Goal: Information Seeking & Learning: Understand process/instructions

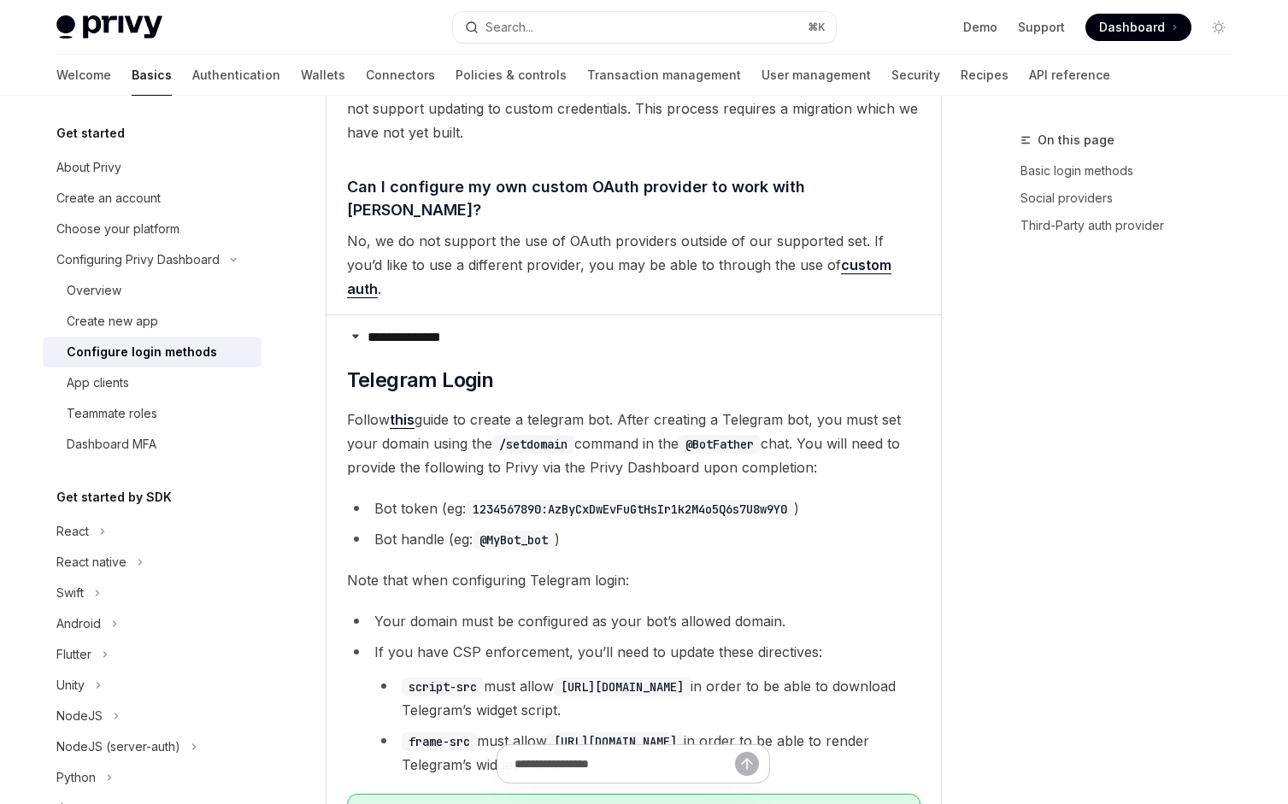
click at [406, 609] on li "Your domain must be configured as your bot’s allowed domain." at bounding box center [633, 621] width 573 height 24
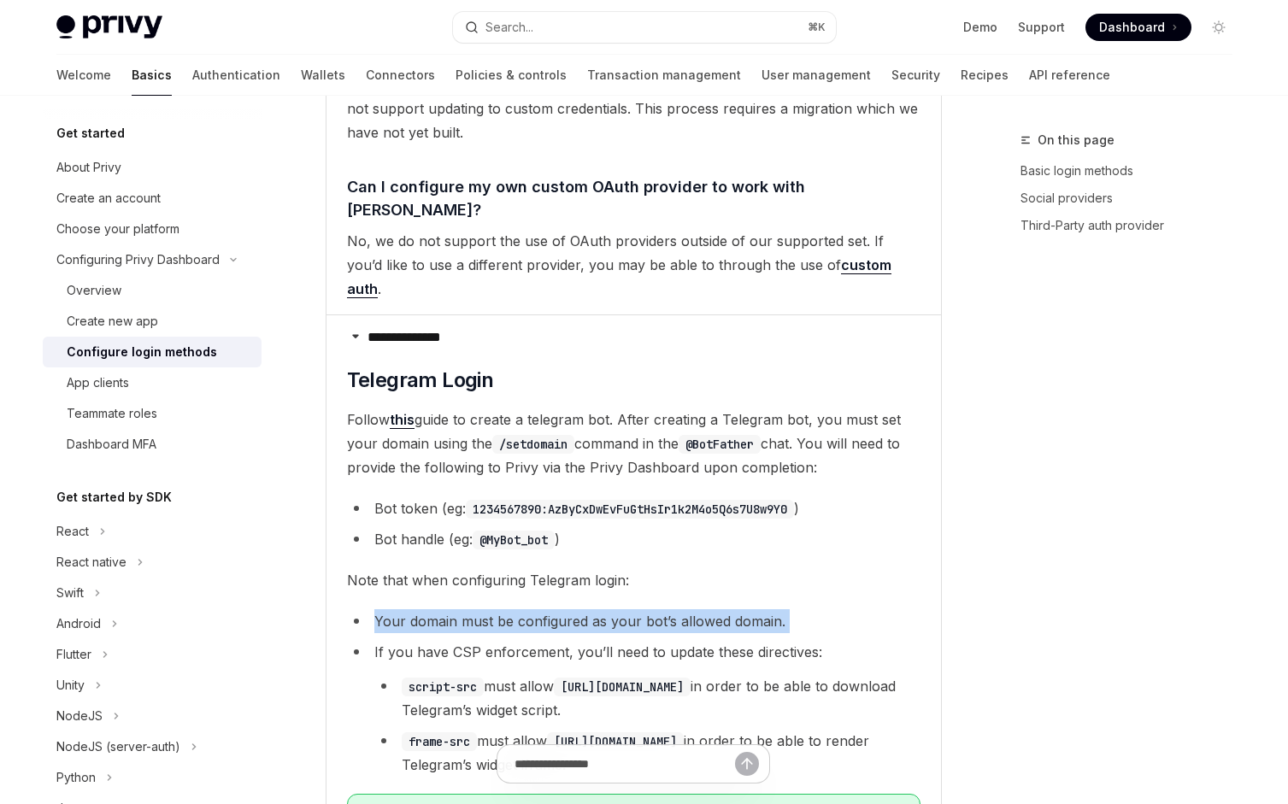
click at [406, 609] on li "Your domain must be configured as your bot’s allowed domain." at bounding box center [633, 621] width 573 height 24
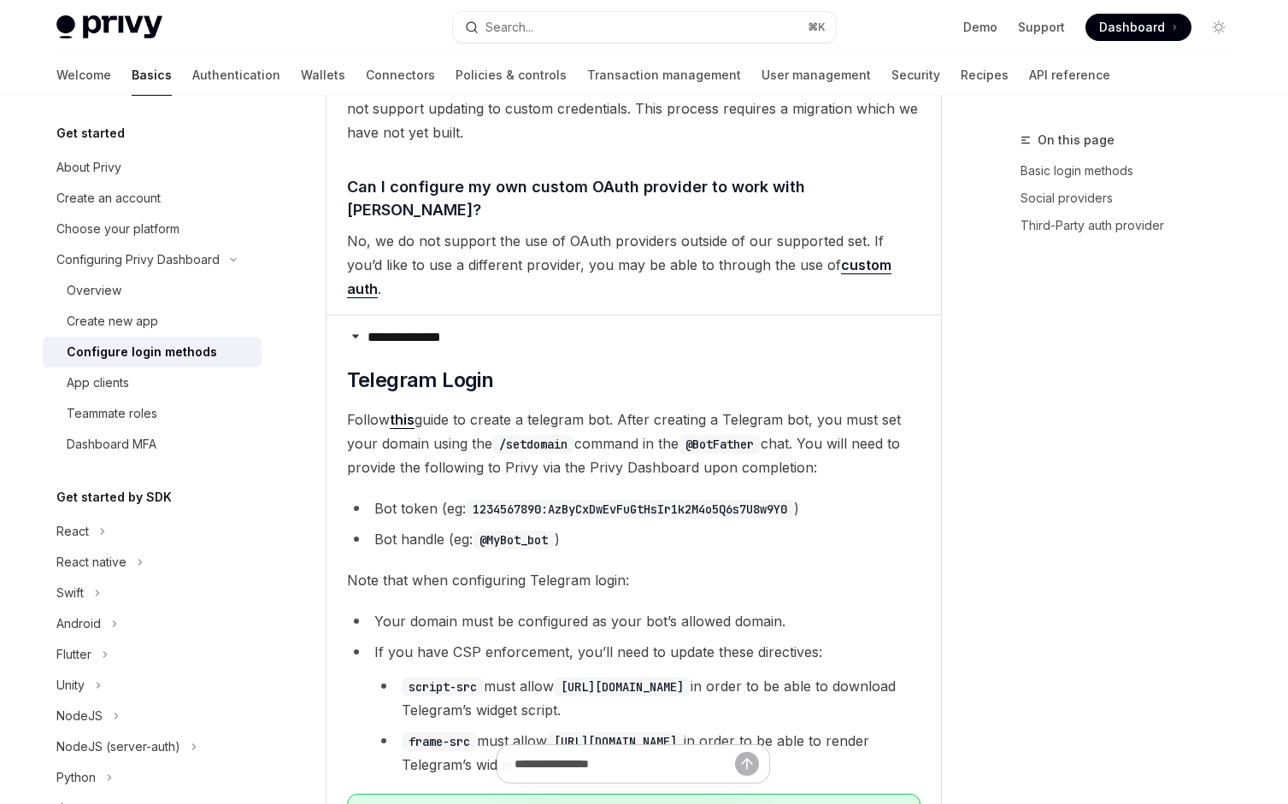
click at [427, 640] on li "If you have CSP enforcement, you’ll need to update these directives: script-src…" at bounding box center [633, 708] width 573 height 137
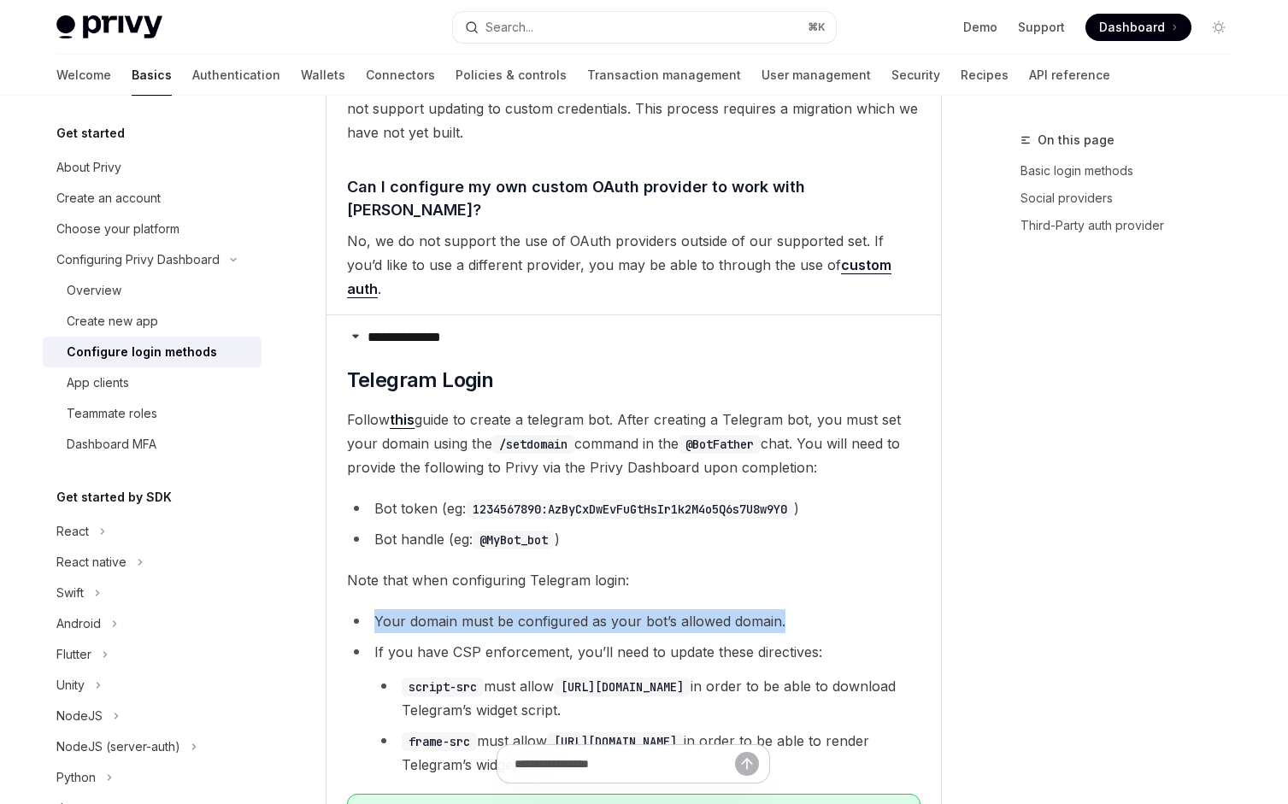
drag, startPoint x: 366, startPoint y: 502, endPoint x: 843, endPoint y: 502, distance: 476.9
click at [843, 609] on li "Your domain must be configured as your bot’s allowed domain." at bounding box center [633, 621] width 573 height 24
drag, startPoint x: 813, startPoint y: 502, endPoint x: 332, endPoint y: 459, distance: 482.3
click at [332, 459] on details "**********" at bounding box center [633, 741] width 614 height 854
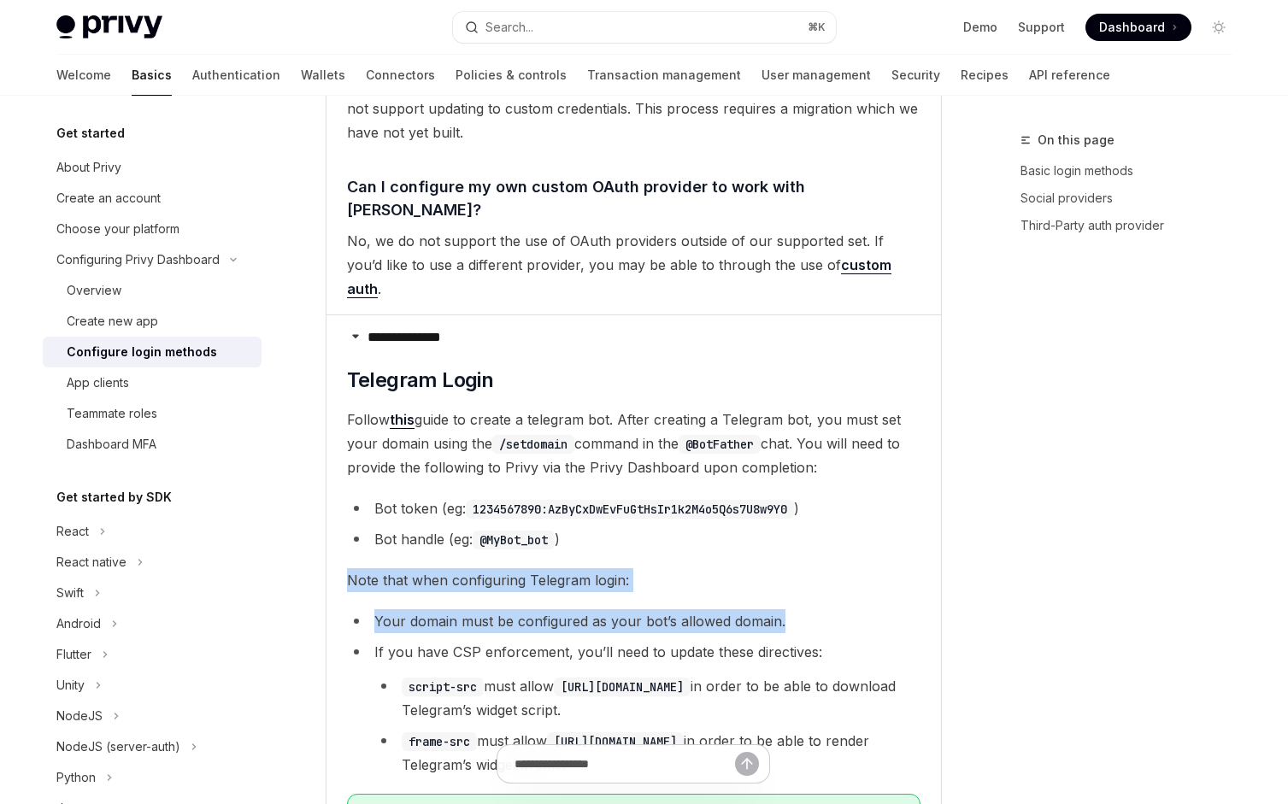
click at [332, 459] on details "**********" at bounding box center [633, 741] width 614 height 854
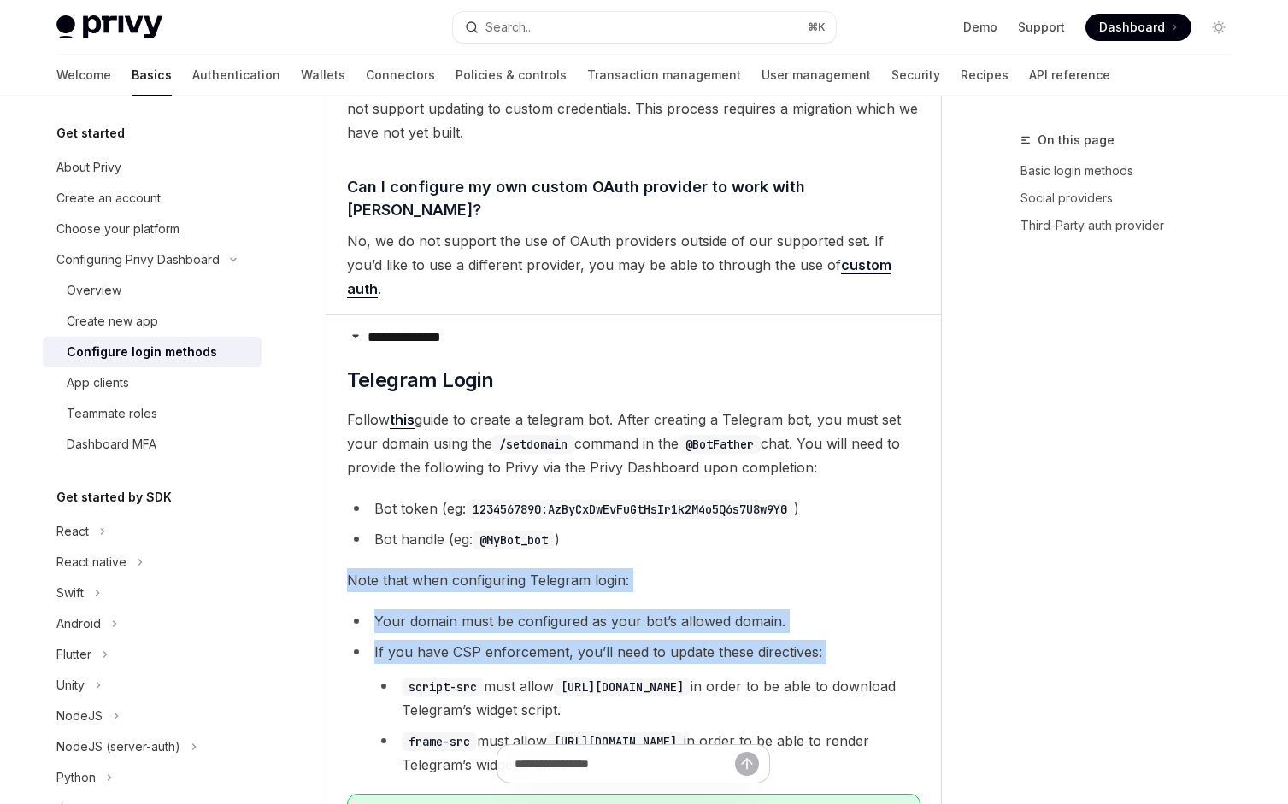
drag, startPoint x: 337, startPoint y: 459, endPoint x: 826, endPoint y: 548, distance: 497.7
click at [826, 548] on details "**********" at bounding box center [633, 741] width 614 height 854
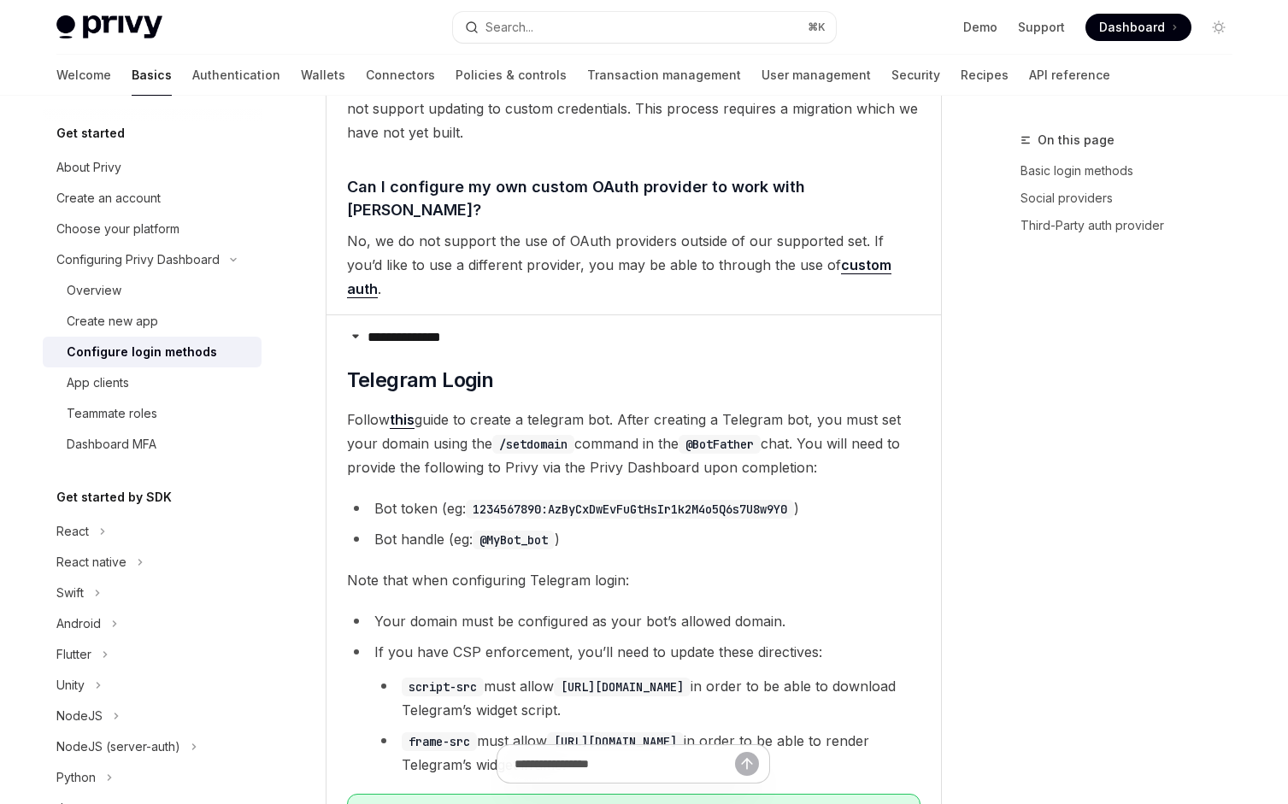
click at [826, 640] on li "If you have CSP enforcement, you’ll need to update these directives: script-src…" at bounding box center [633, 708] width 573 height 137
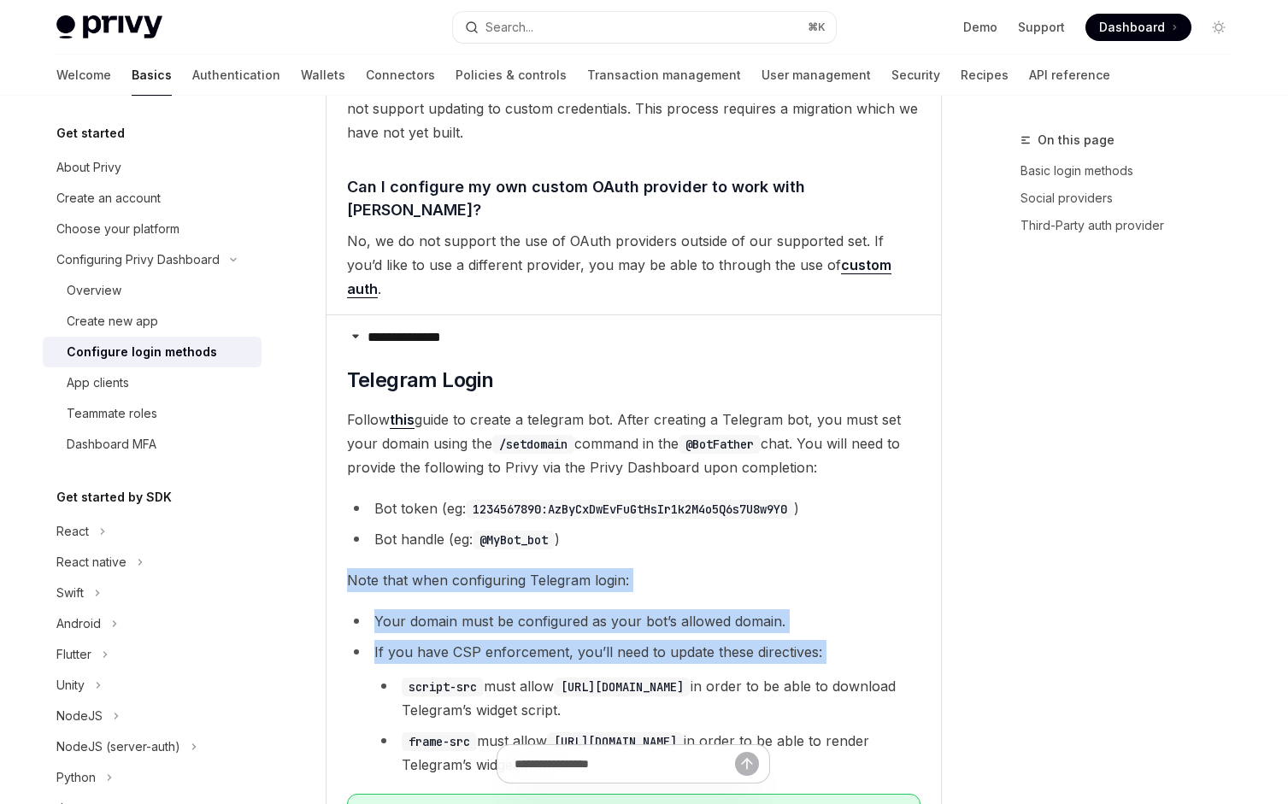
drag, startPoint x: 819, startPoint y: 548, endPoint x: 563, endPoint y: 439, distance: 277.6
click at [563, 439] on children "​ Telegram Login Follow this guide to create a telegram bot. After creating a T…" at bounding box center [633, 761] width 573 height 788
drag, startPoint x: 533, startPoint y: 431, endPoint x: 578, endPoint y: 550, distance: 127.6
click at [578, 550] on children "​ Telegram Login Follow this guide to create a telegram bot. After creating a T…" at bounding box center [633, 761] width 573 height 788
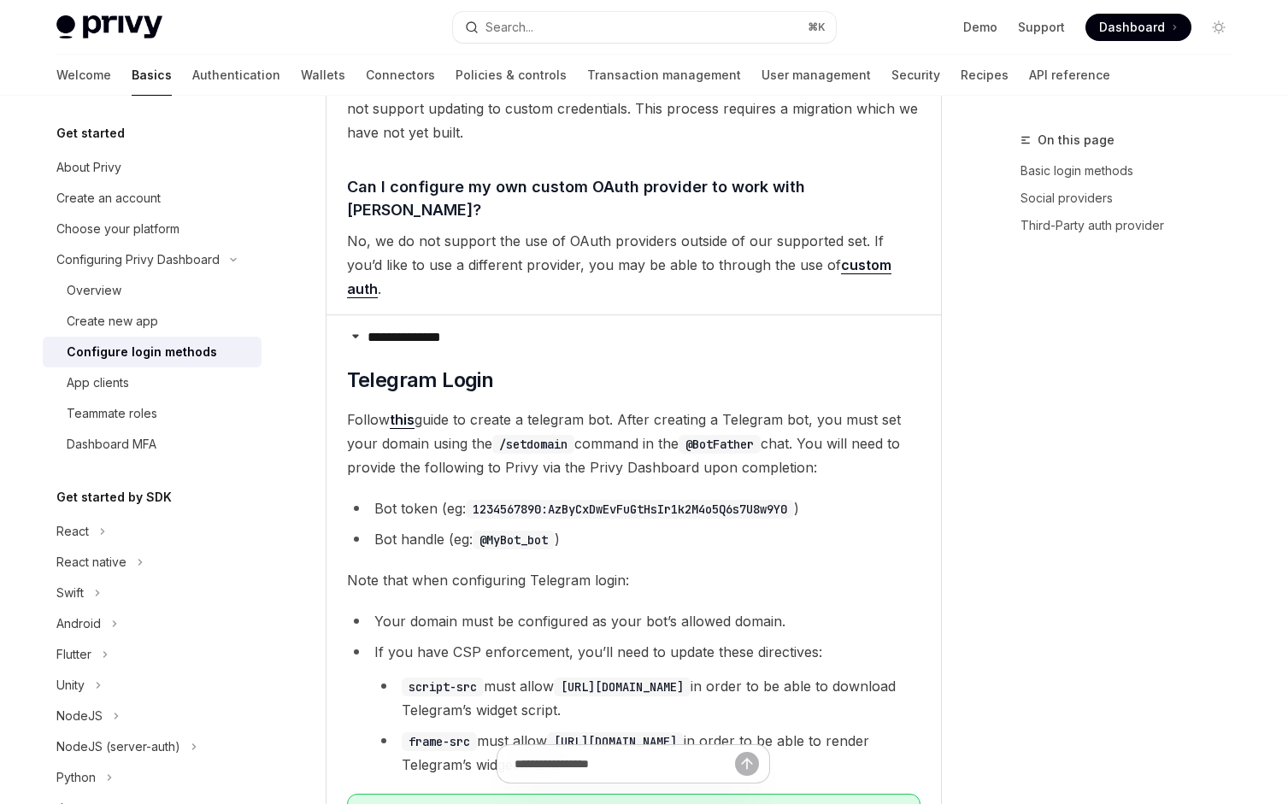
click at [578, 640] on li "If you have CSP enforcement, you’ll need to update these directives: script-src…" at bounding box center [633, 708] width 573 height 137
click at [599, 408] on span "Follow this guide to create a telegram bot. After creating a Telegram bot, you …" at bounding box center [633, 444] width 573 height 72
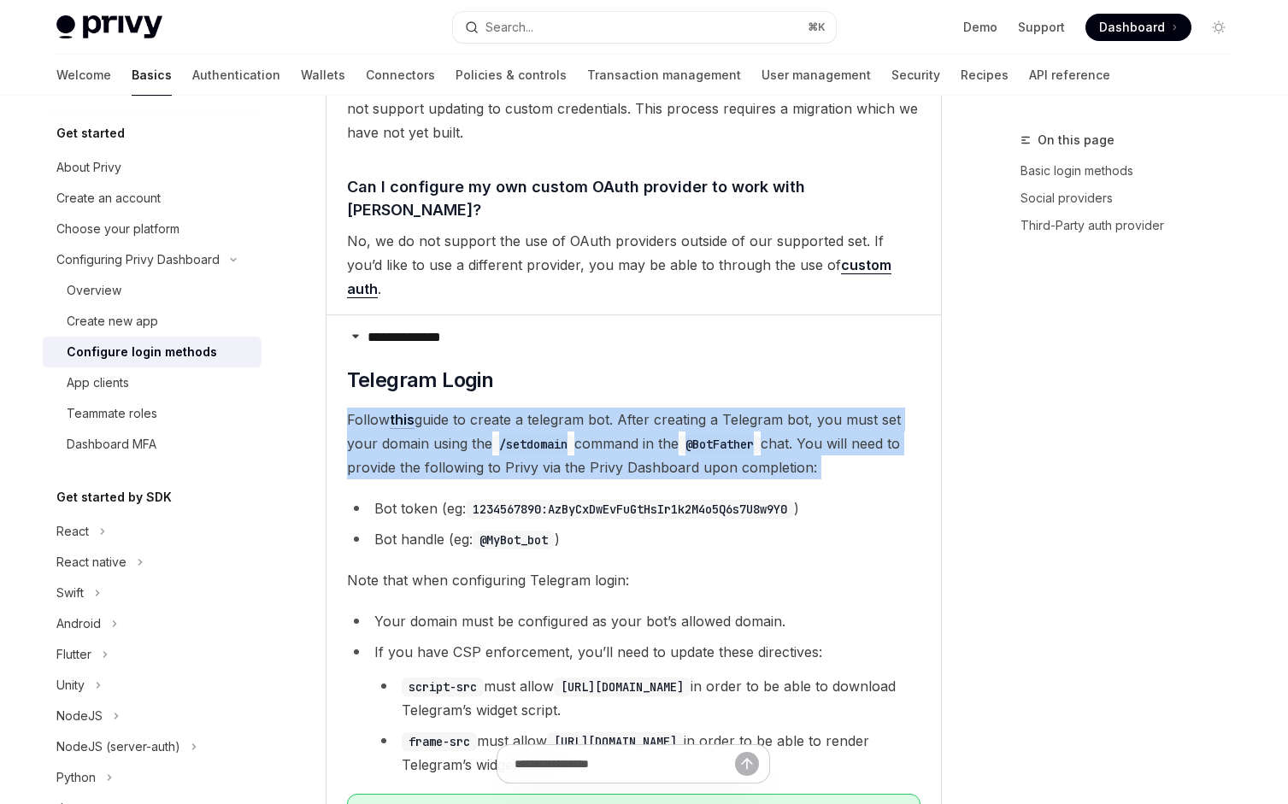
click at [599, 408] on span "Follow this guide to create a telegram bot. After creating a Telegram bot, you …" at bounding box center [633, 444] width 573 height 72
click at [616, 408] on span "Follow this guide to create a telegram bot. After creating a Telegram bot, you …" at bounding box center [633, 444] width 573 height 72
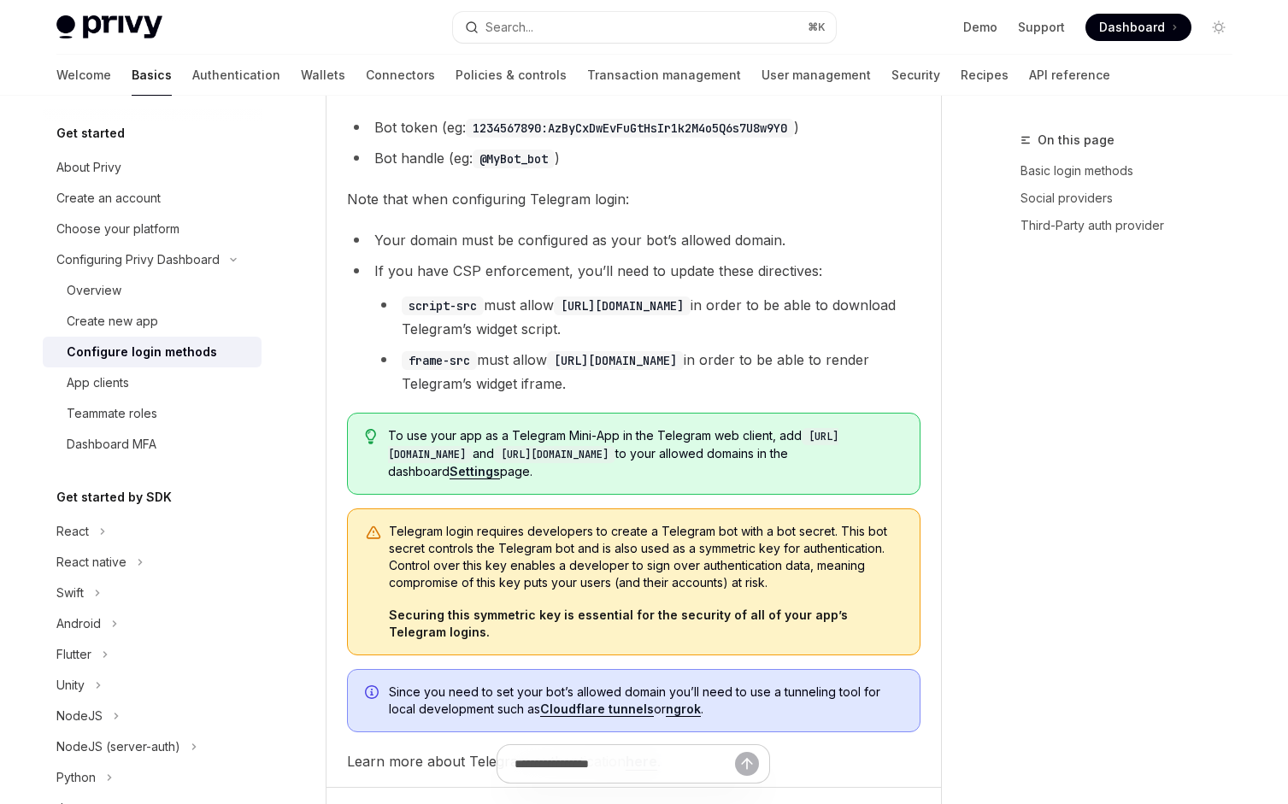
scroll to position [4197, 0]
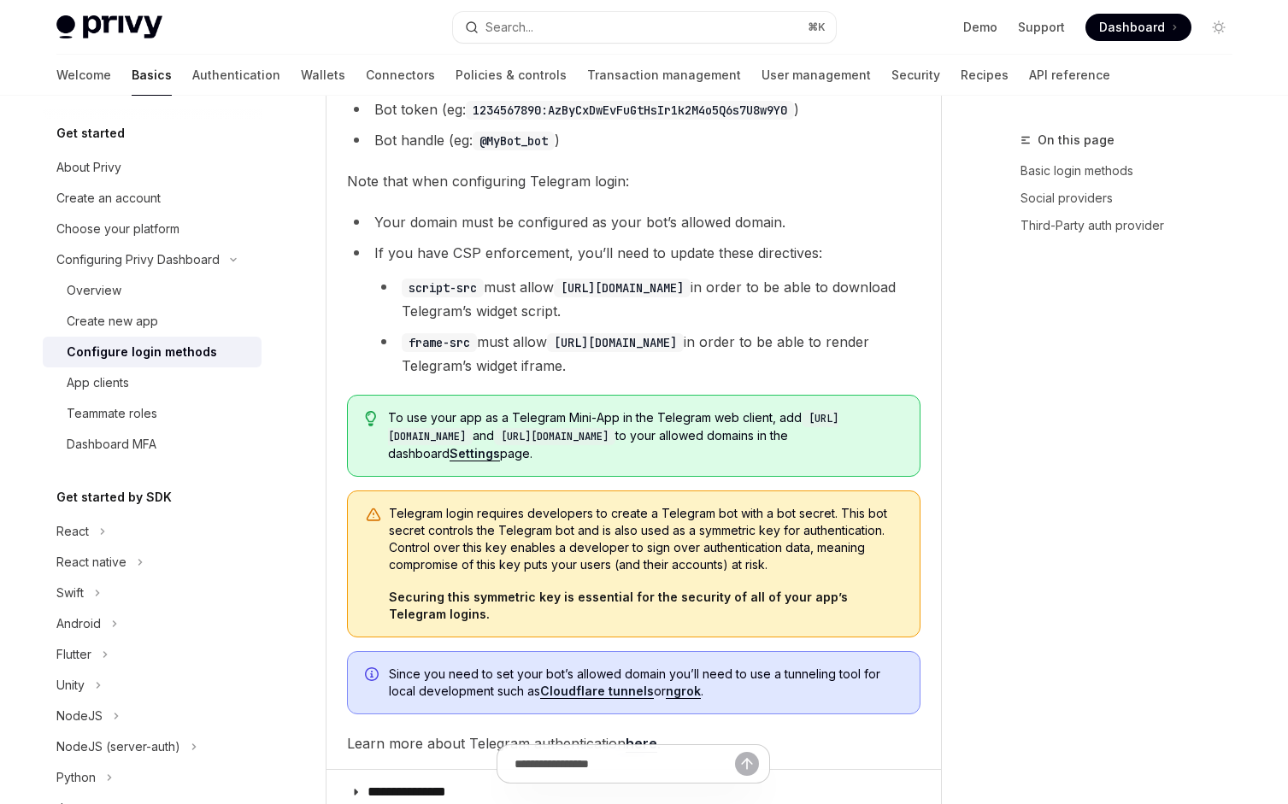
click at [607, 428] on code "[URL][DOMAIN_NAME]" at bounding box center [554, 436] width 121 height 17
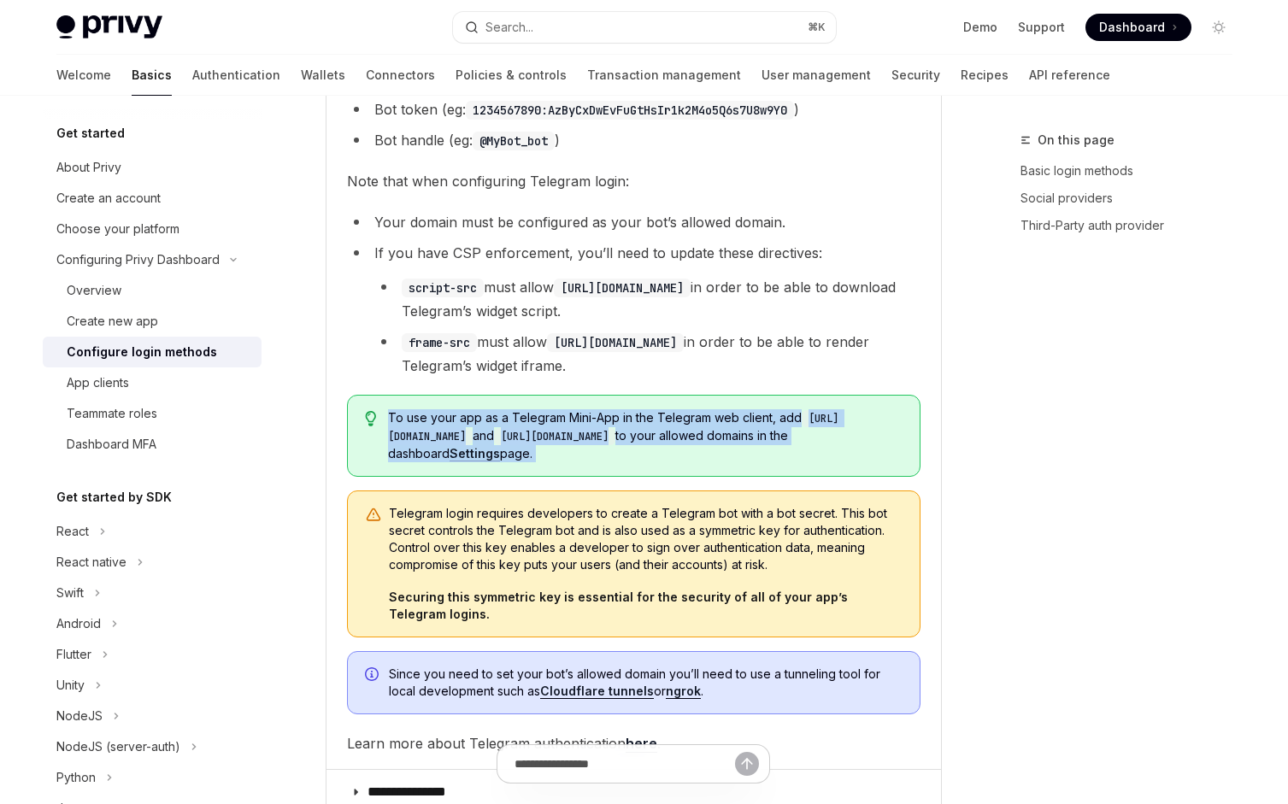
click at [607, 428] on code "[URL][DOMAIN_NAME]" at bounding box center [554, 436] width 121 height 17
click at [615, 428] on code "[URL][DOMAIN_NAME]" at bounding box center [554, 436] width 121 height 17
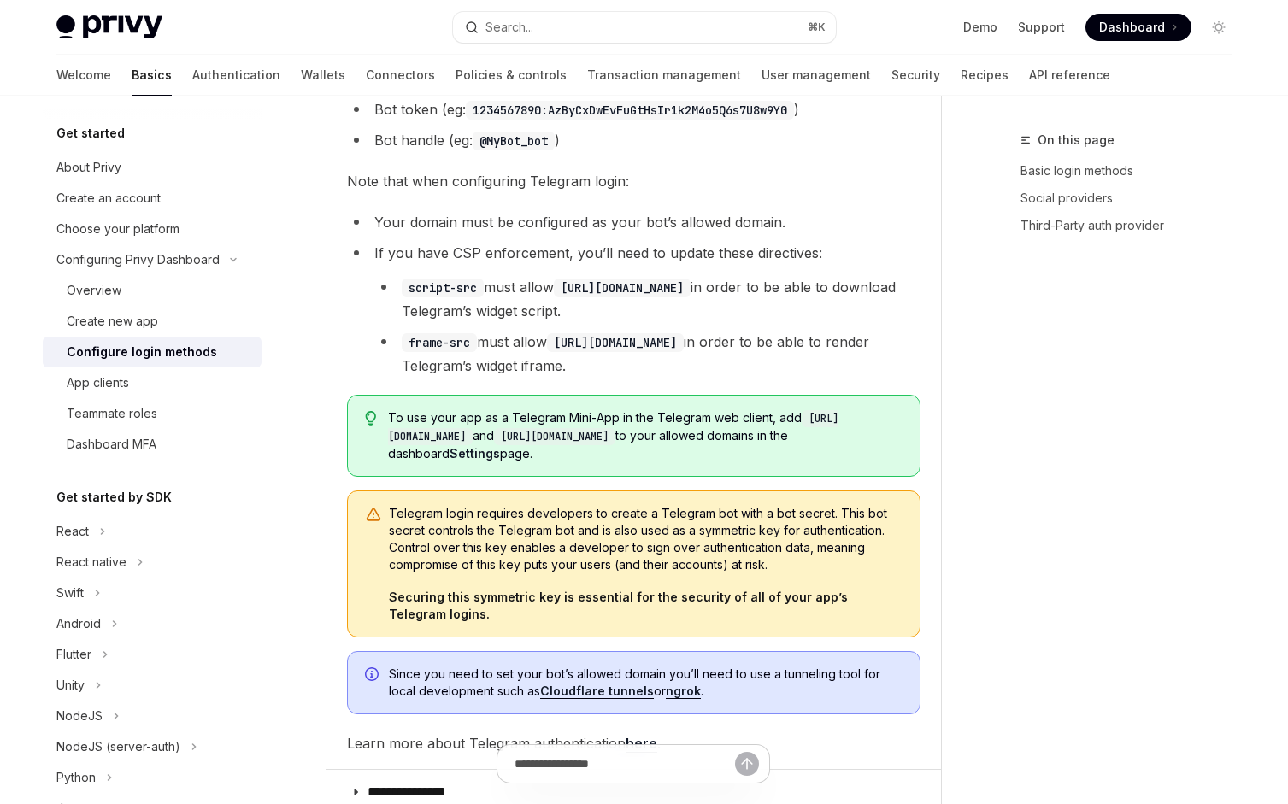
drag, startPoint x: 389, startPoint y: 315, endPoint x: 730, endPoint y: 317, distance: 341.0
click at [730, 409] on span "To use your app as a Telegram Mini-App in the Telegram web client, add [URL][DO…" at bounding box center [645, 435] width 514 height 53
copy span "[URL][DOMAIN_NAME] and [URL][DOMAIN_NAME]"
click at [500, 446] on link "Settings" at bounding box center [475, 453] width 50 height 15
click at [702, 409] on span "To use your app as a Telegram Mini-App in the Telegram web client, add [URL][DO…" at bounding box center [645, 435] width 514 height 53
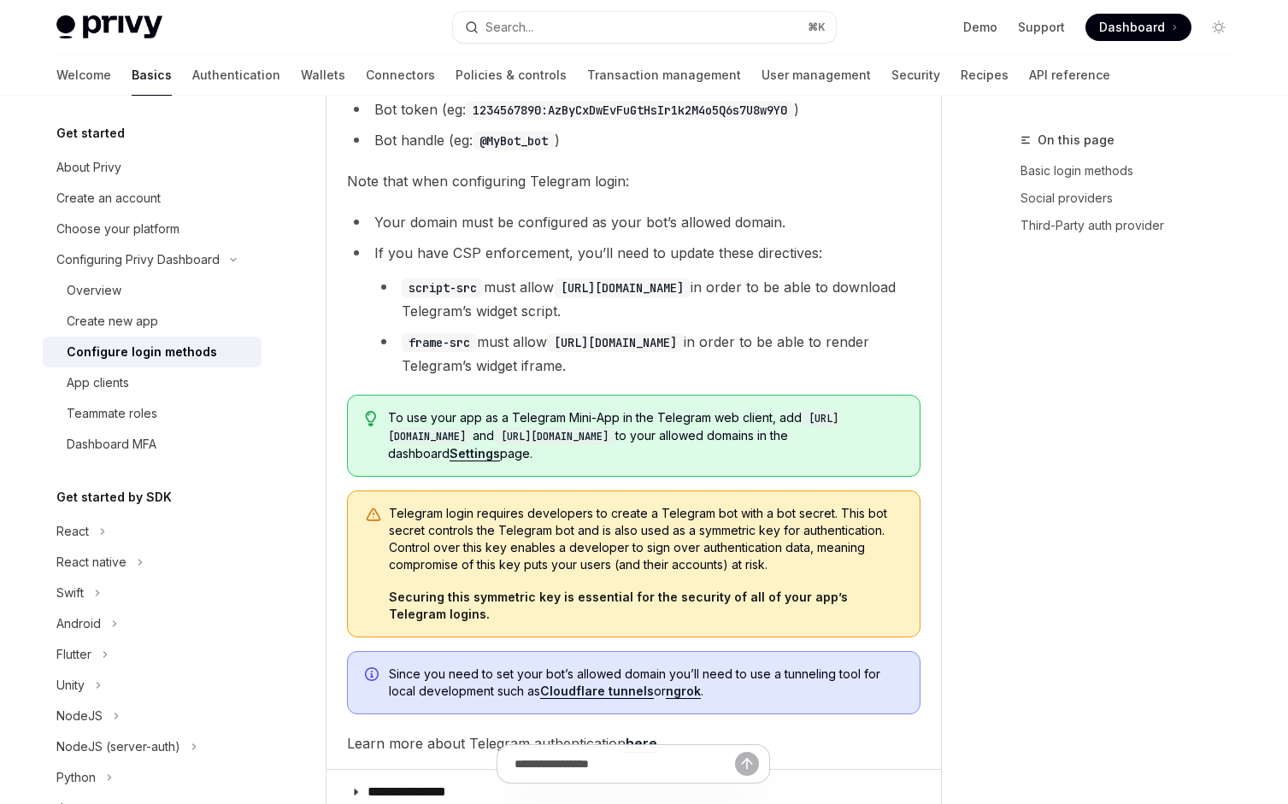
drag, startPoint x: 739, startPoint y: 309, endPoint x: 777, endPoint y: 341, distance: 49.1
click at [778, 409] on span "To use your app as a Telegram Mini-App in the Telegram web client, add [URL][DO…" at bounding box center [645, 435] width 514 height 53
click at [777, 409] on span "To use your app as a Telegram Mini-App in the Telegram web client, add [URL][DO…" at bounding box center [645, 435] width 514 height 53
drag, startPoint x: 726, startPoint y: 338, endPoint x: 682, endPoint y: 268, distance: 83.0
click at [682, 269] on children "​ Telegram Login Follow this guide to create a telegram bot. After creating a T…" at bounding box center [633, 362] width 573 height 788
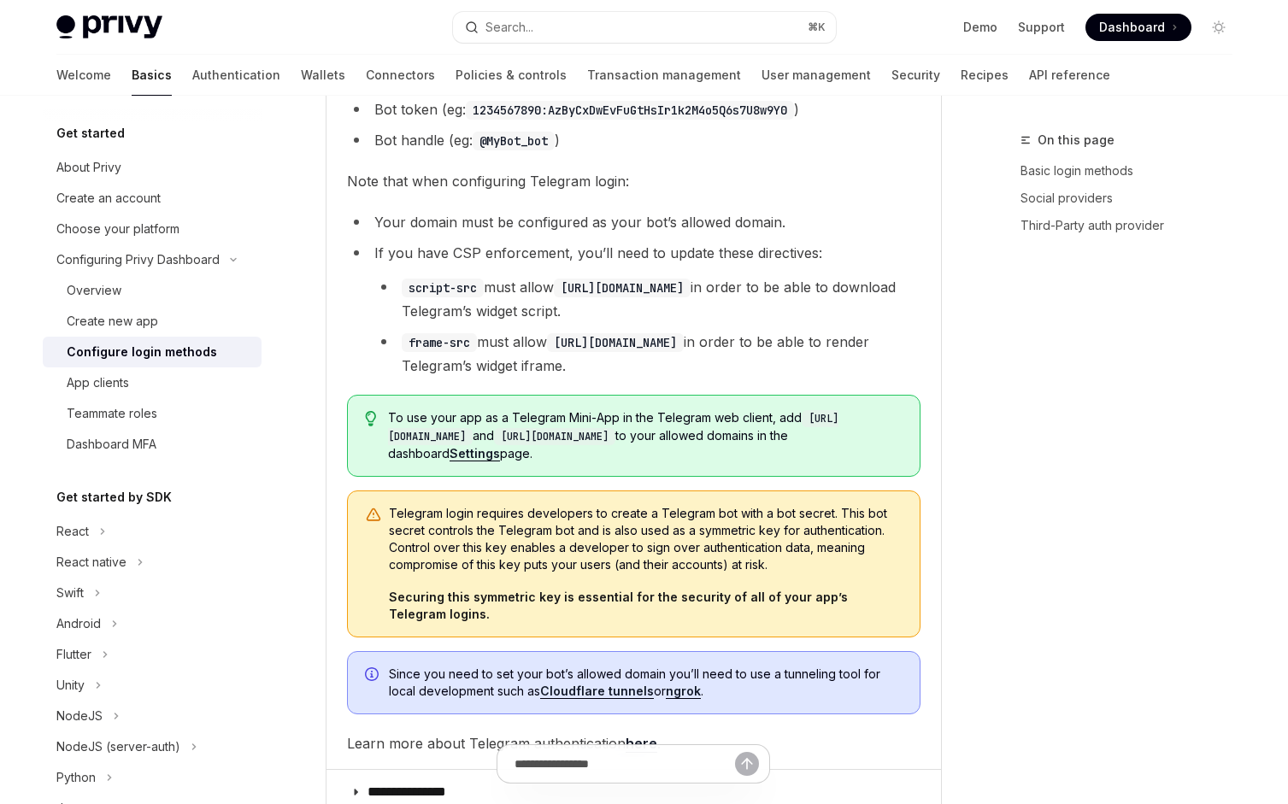
click at [682, 268] on children "​ Telegram Login Follow this guide to create a telegram bot. After creating a T…" at bounding box center [633, 362] width 573 height 788
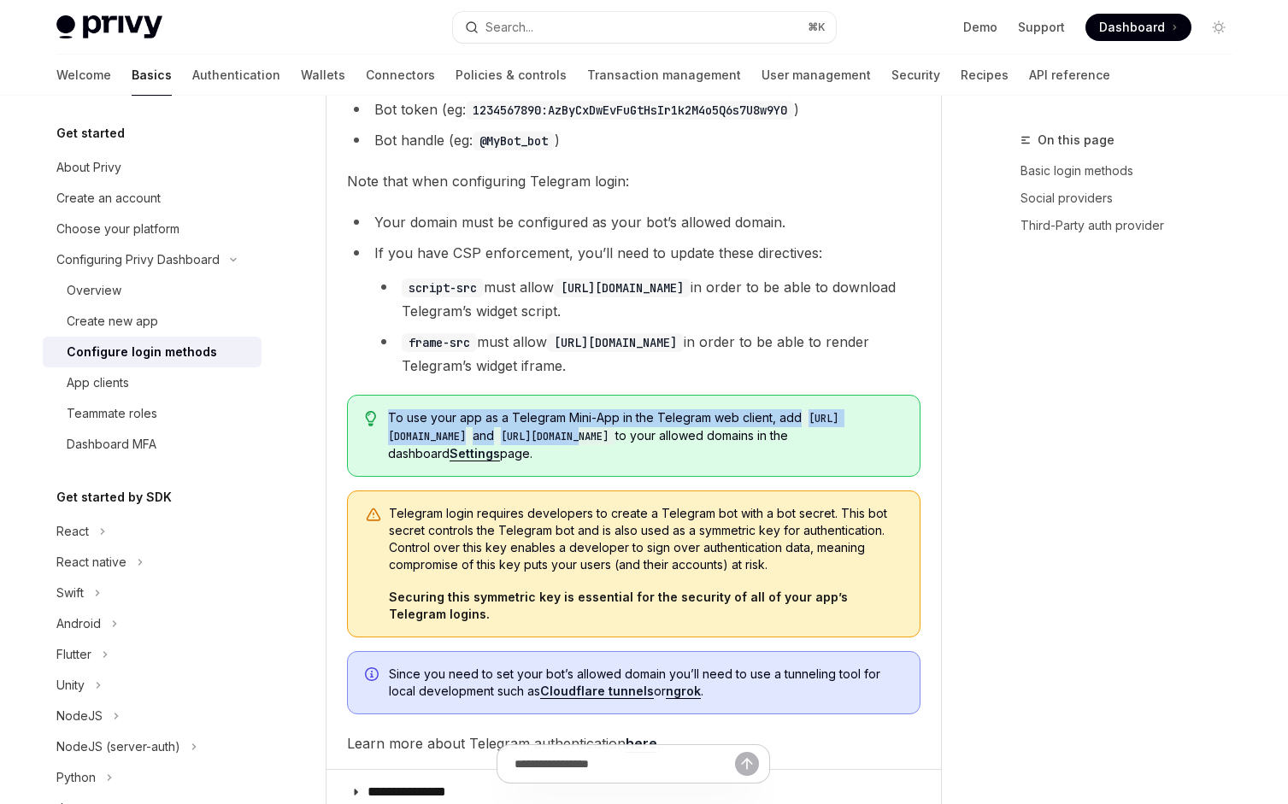
drag, startPoint x: 631, startPoint y: 278, endPoint x: 664, endPoint y: 318, distance: 52.2
click at [664, 318] on children "​ Telegram Login Follow this guide to create a telegram bot. After creating a T…" at bounding box center [633, 362] width 573 height 788
click at [615, 428] on code "[URL][DOMAIN_NAME]" at bounding box center [554, 436] width 121 height 17
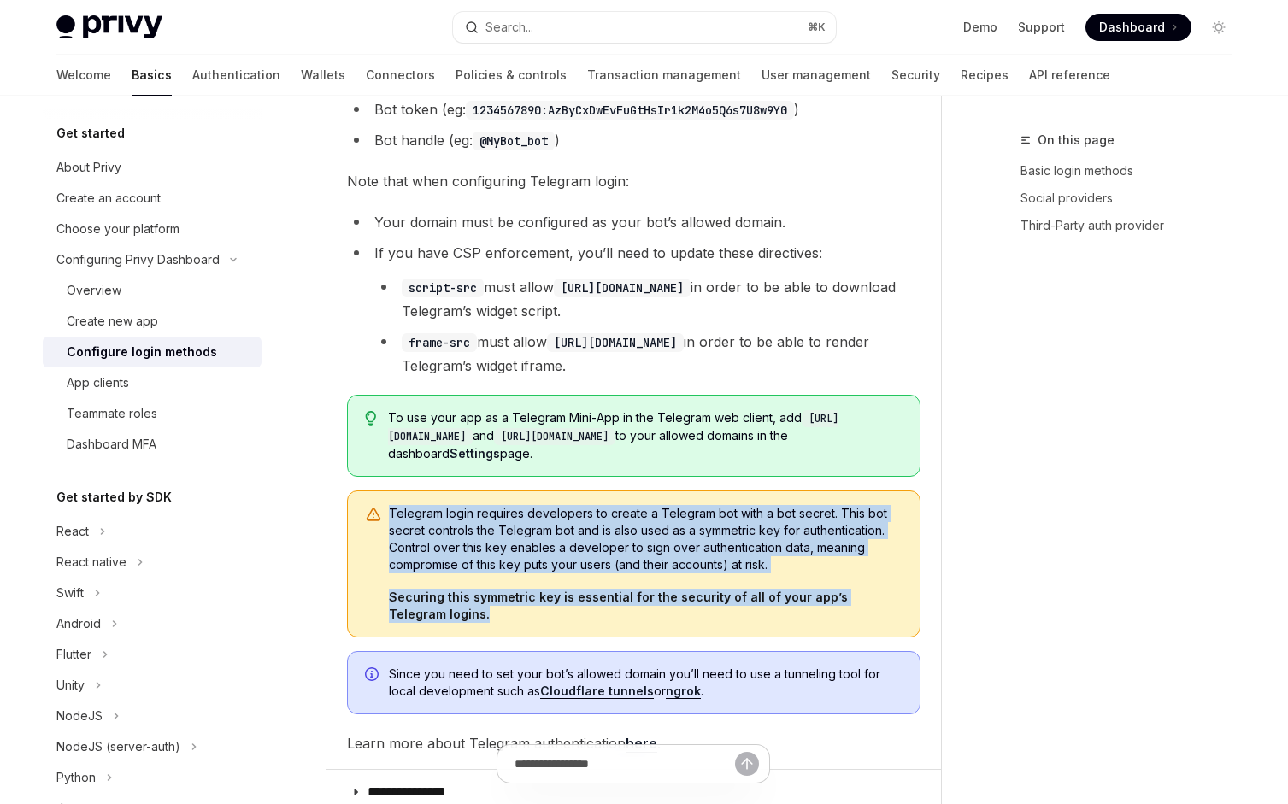
drag, startPoint x: 532, startPoint y: 378, endPoint x: 745, endPoint y: 506, distance: 248.4
click at [745, 506] on div "Telegram login requires developers to create a Telegram bot with a bot secret. …" at bounding box center [633, 564] width 573 height 147
drag, startPoint x: 745, startPoint y: 506, endPoint x: 671, endPoint y: 381, distance: 145.2
click at [671, 491] on div "Telegram login requires developers to create a Telegram bot with a bot secret. …" at bounding box center [633, 564] width 573 height 147
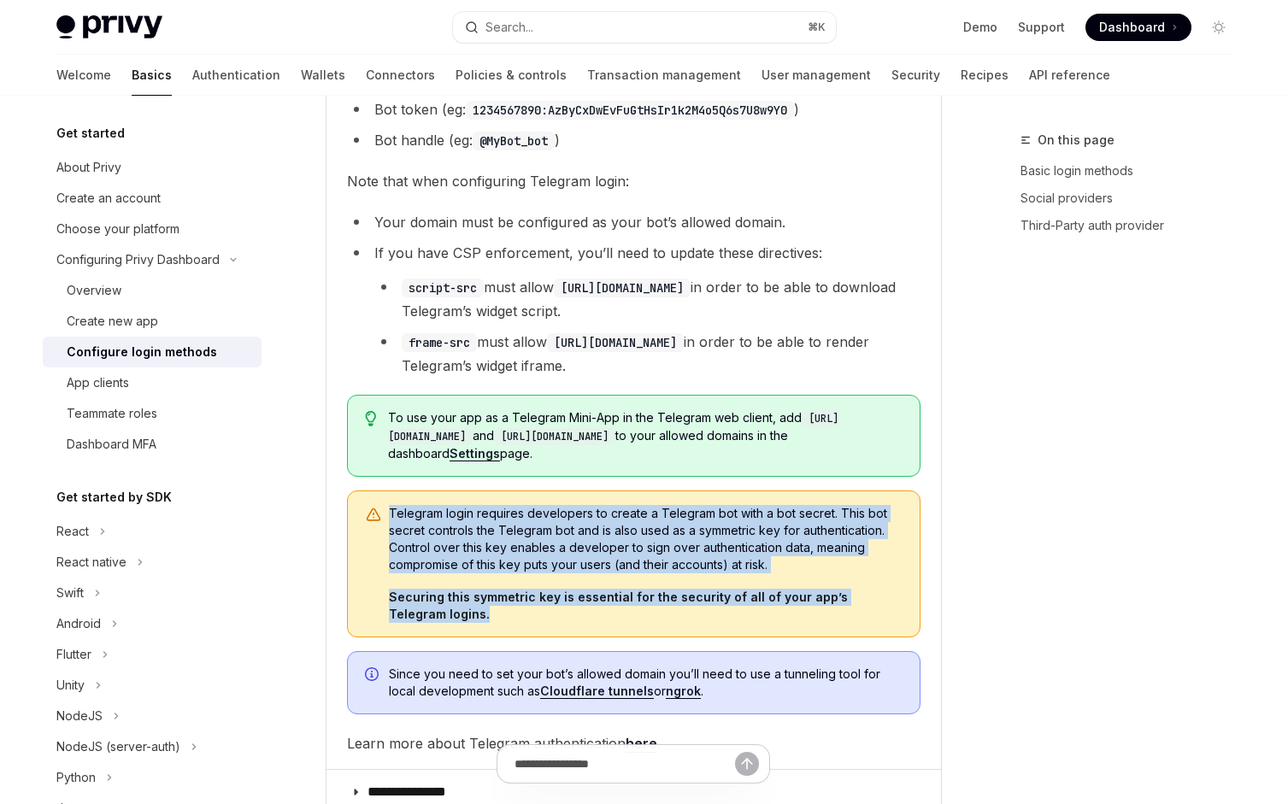
click at [671, 491] on div "Telegram login requires developers to create a Telegram bot with a bot secret. …" at bounding box center [633, 564] width 573 height 147
drag, startPoint x: 639, startPoint y: 381, endPoint x: 711, endPoint y: 514, distance: 151.4
click at [711, 514] on div "Telegram login requires developers to create a Telegram bot with a bot secret. …" at bounding box center [633, 564] width 573 height 147
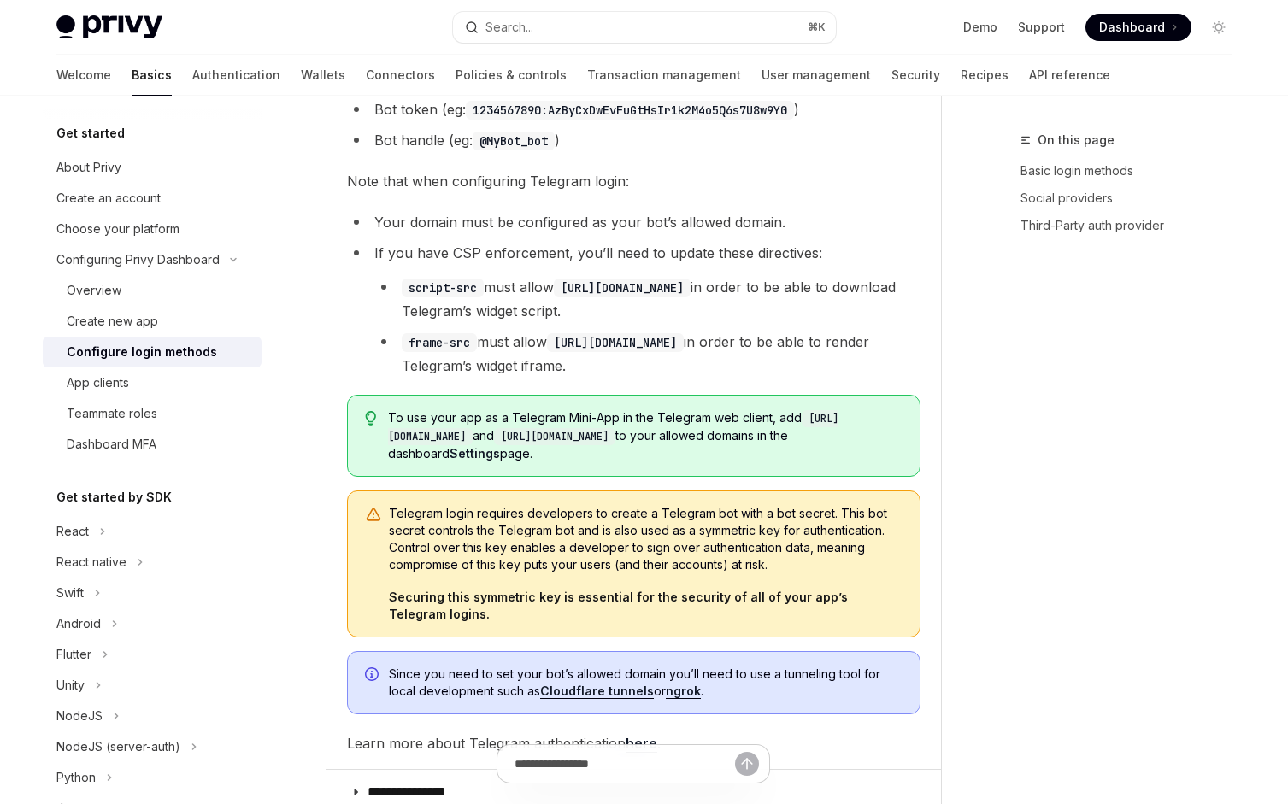
click at [683, 589] on span "Securing this symmetric key is essential for the security of all of your app’s …" at bounding box center [646, 606] width 514 height 34
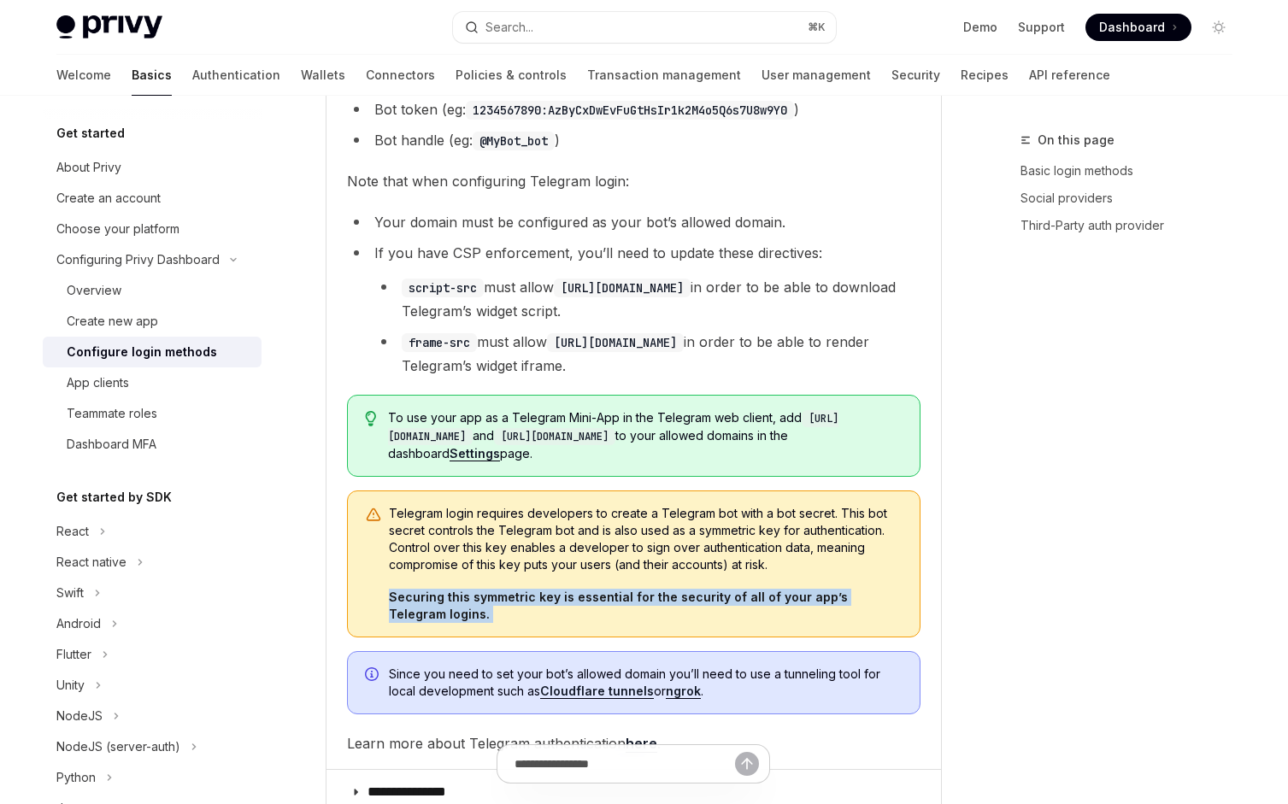
click at [683, 589] on span "Securing this symmetric key is essential for the security of all of your app’s …" at bounding box center [646, 606] width 514 height 34
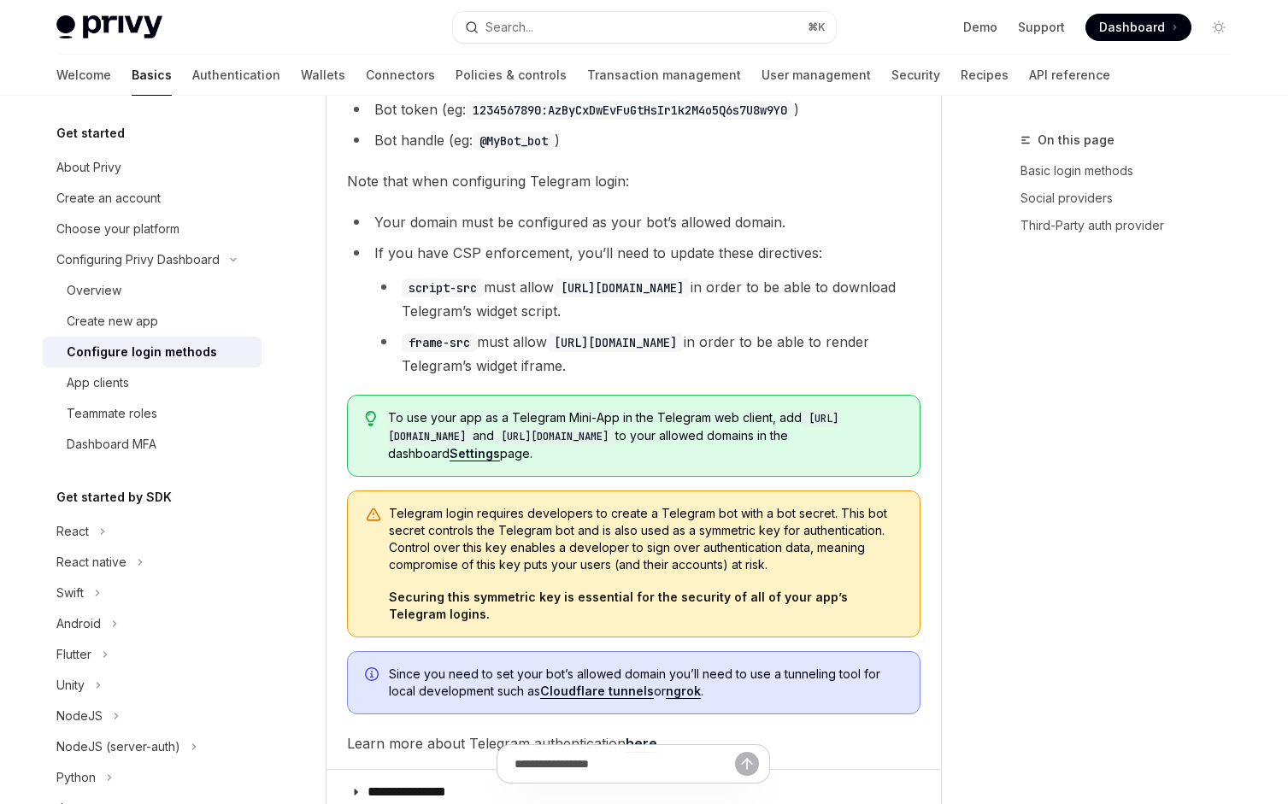
click at [680, 505] on span "Telegram login requires developers to create a Telegram bot with a bot secret. …" at bounding box center [646, 539] width 514 height 68
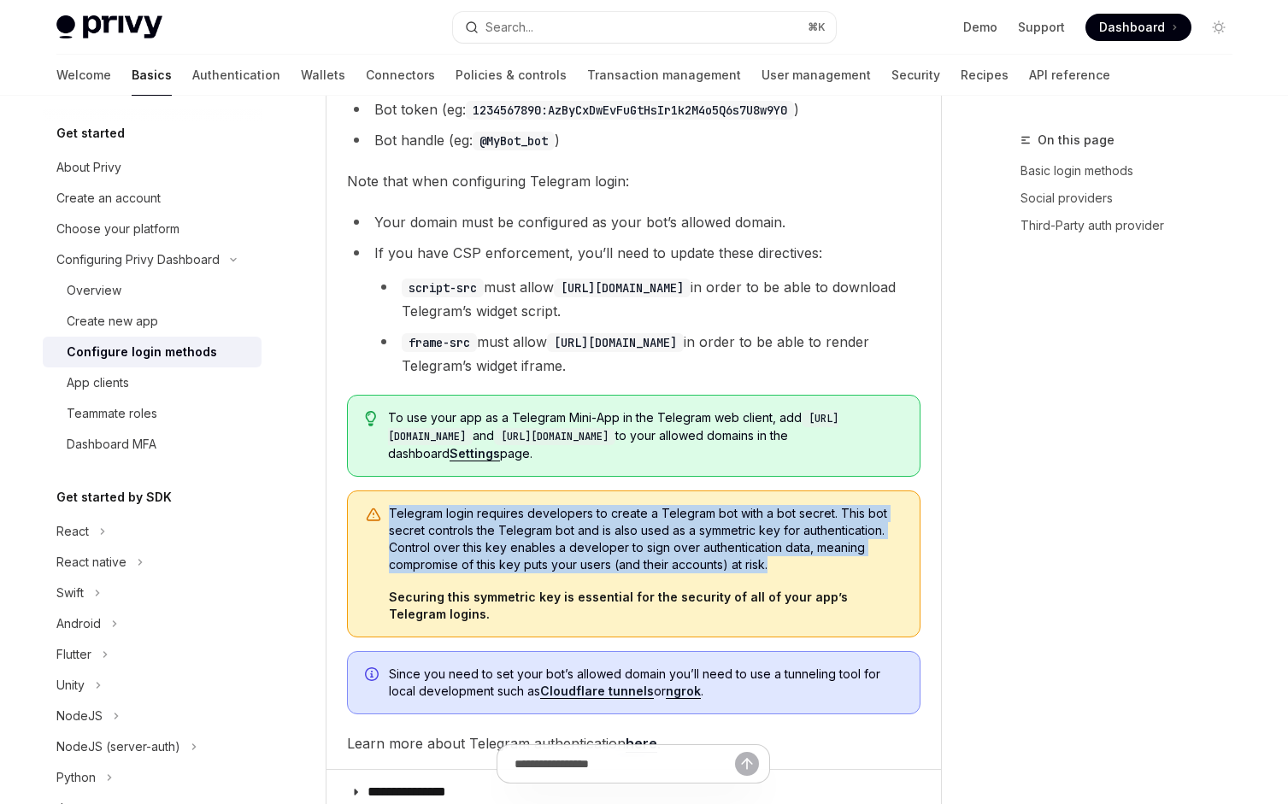
click at [680, 505] on span "Telegram login requires developers to create a Telegram bot with a bot secret. …" at bounding box center [646, 539] width 514 height 68
click at [692, 505] on span "Telegram login requires developers to create a Telegram bot with a bot secret. …" at bounding box center [646, 539] width 514 height 68
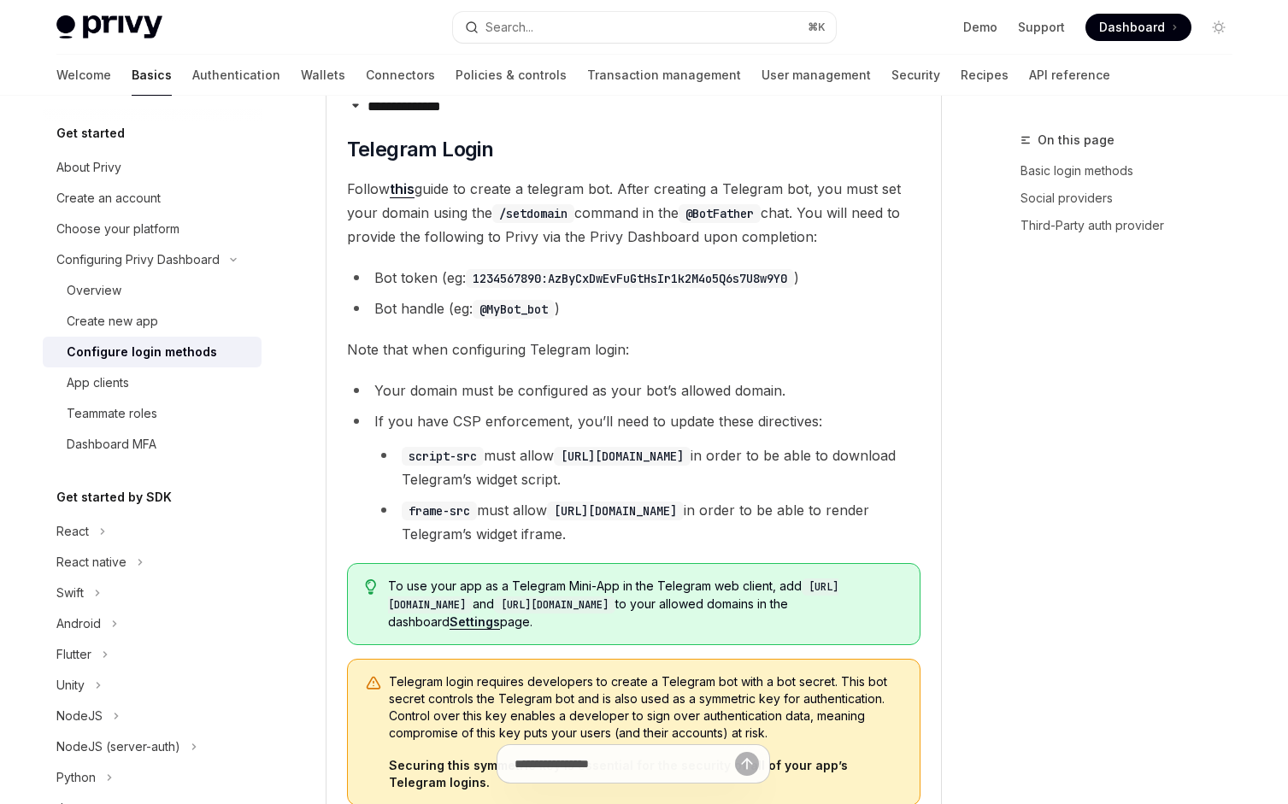
scroll to position [4031, 0]
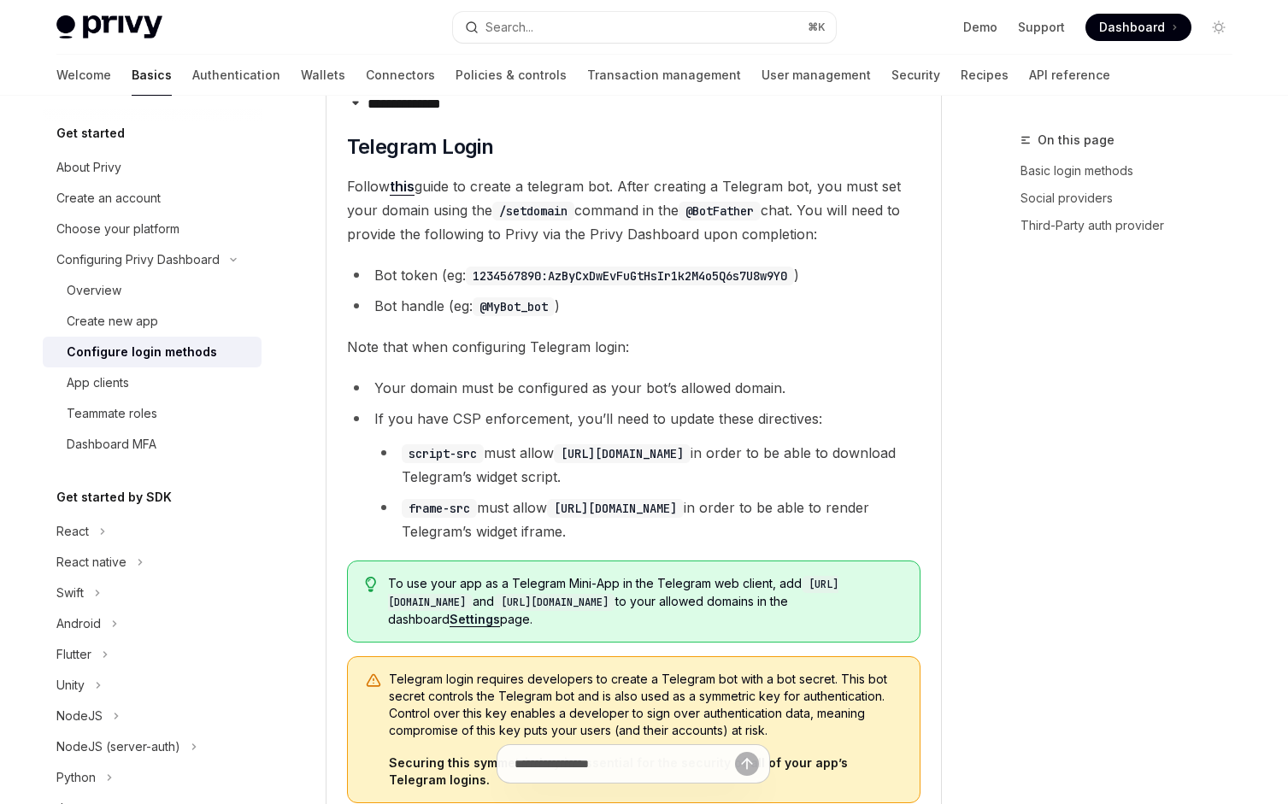
click at [724, 671] on span "Telegram login requires developers to create a Telegram bot with a bot secret. …" at bounding box center [646, 705] width 514 height 68
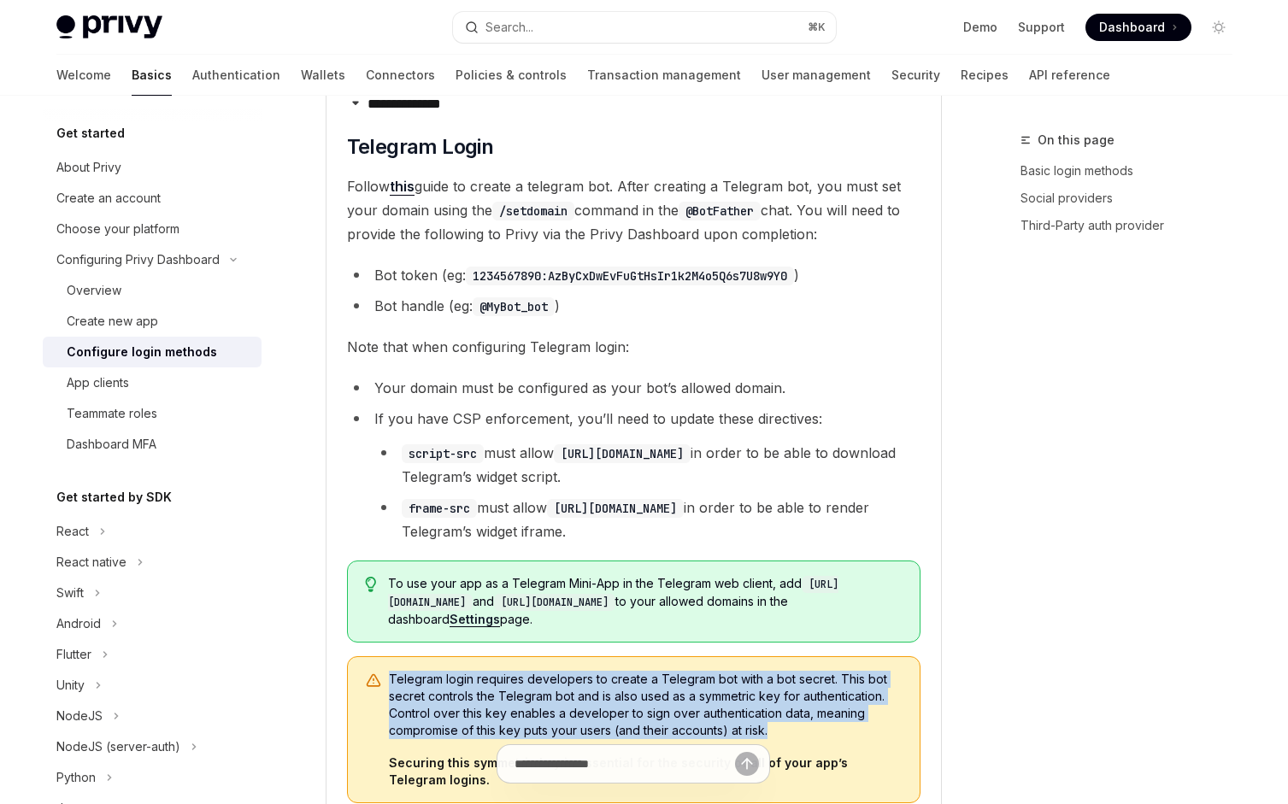
click at [724, 671] on span "Telegram login requires developers to create a Telegram bot with a bot secret. …" at bounding box center [646, 705] width 514 height 68
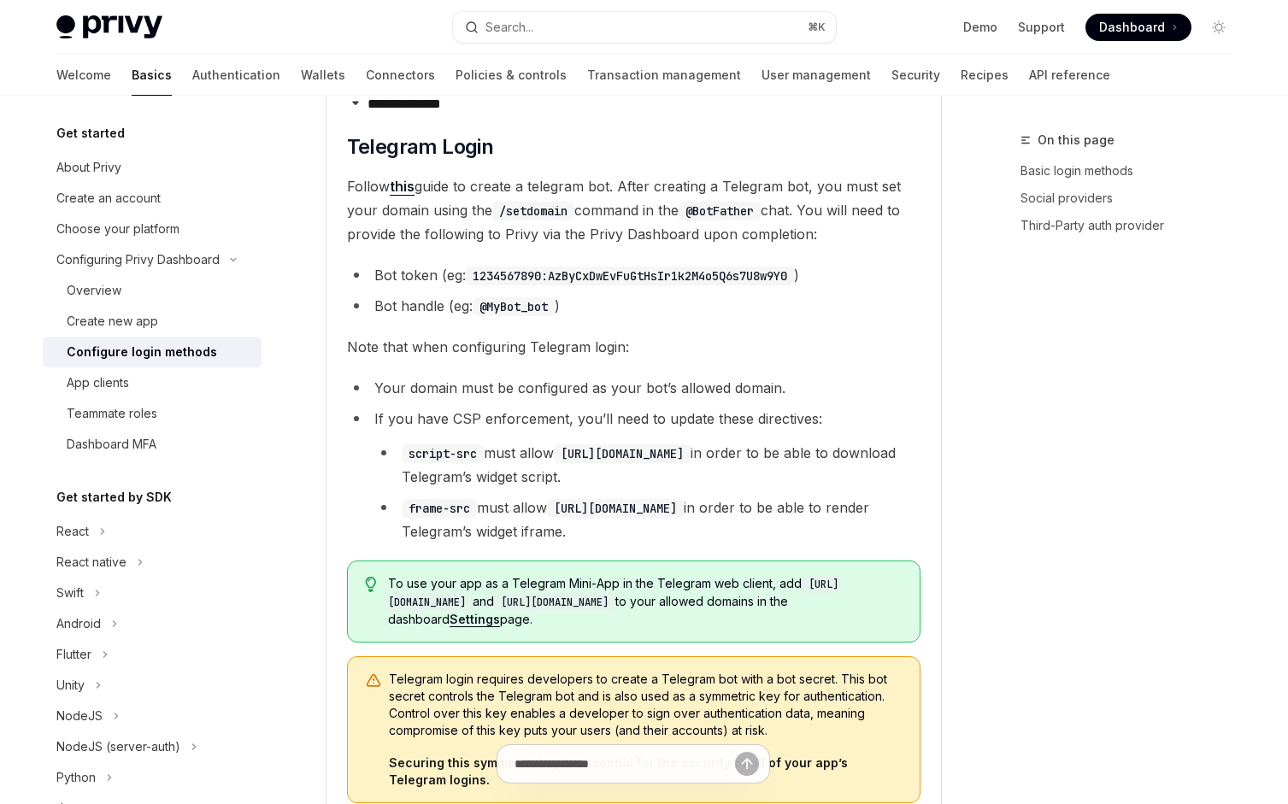
click at [785, 671] on div "Telegram login requires developers to create a Telegram bot with a bot secret. …" at bounding box center [646, 730] width 514 height 118
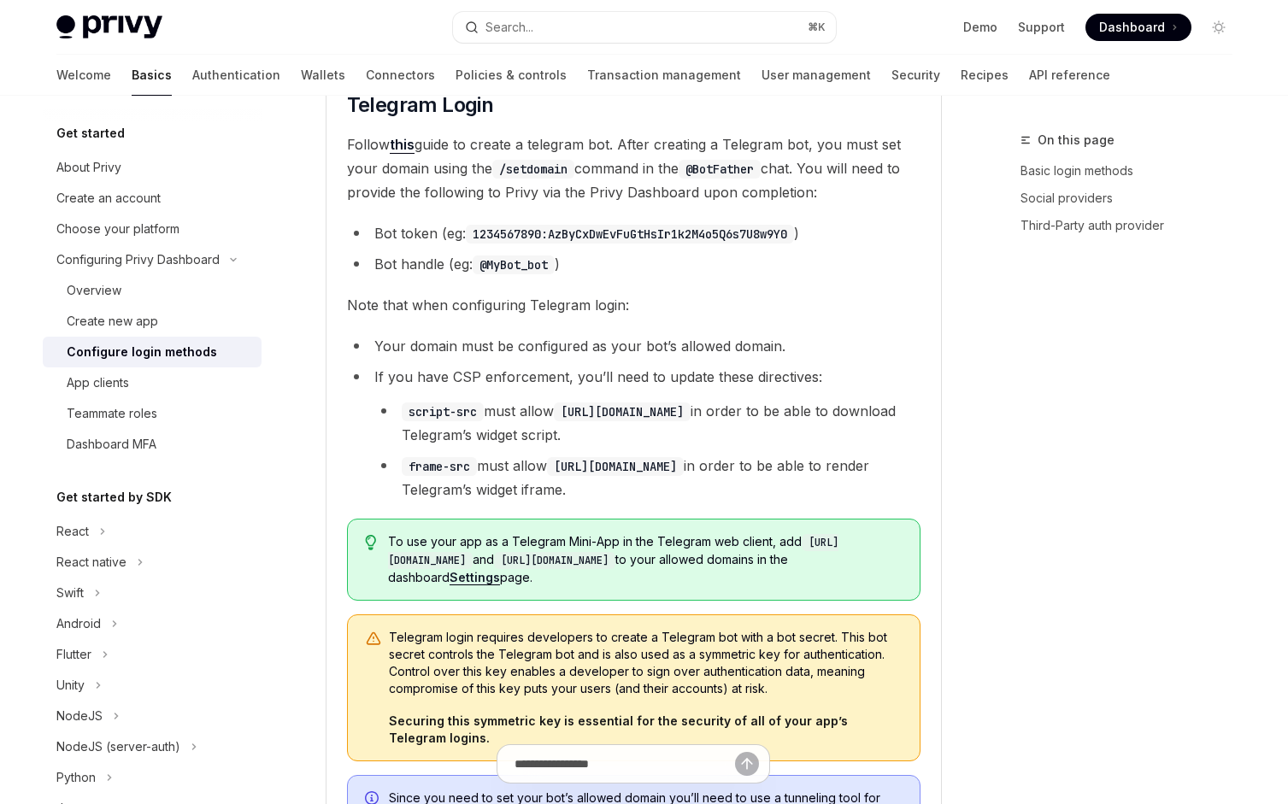
click at [779, 790] on span "Since you need to set your bot’s allowed domain you’ll need to use a tunneling …" at bounding box center [646, 807] width 514 height 34
click at [773, 790] on span "Since you need to set your bot’s allowed domain you’ll need to use a tunneling …" at bounding box center [646, 807] width 514 height 34
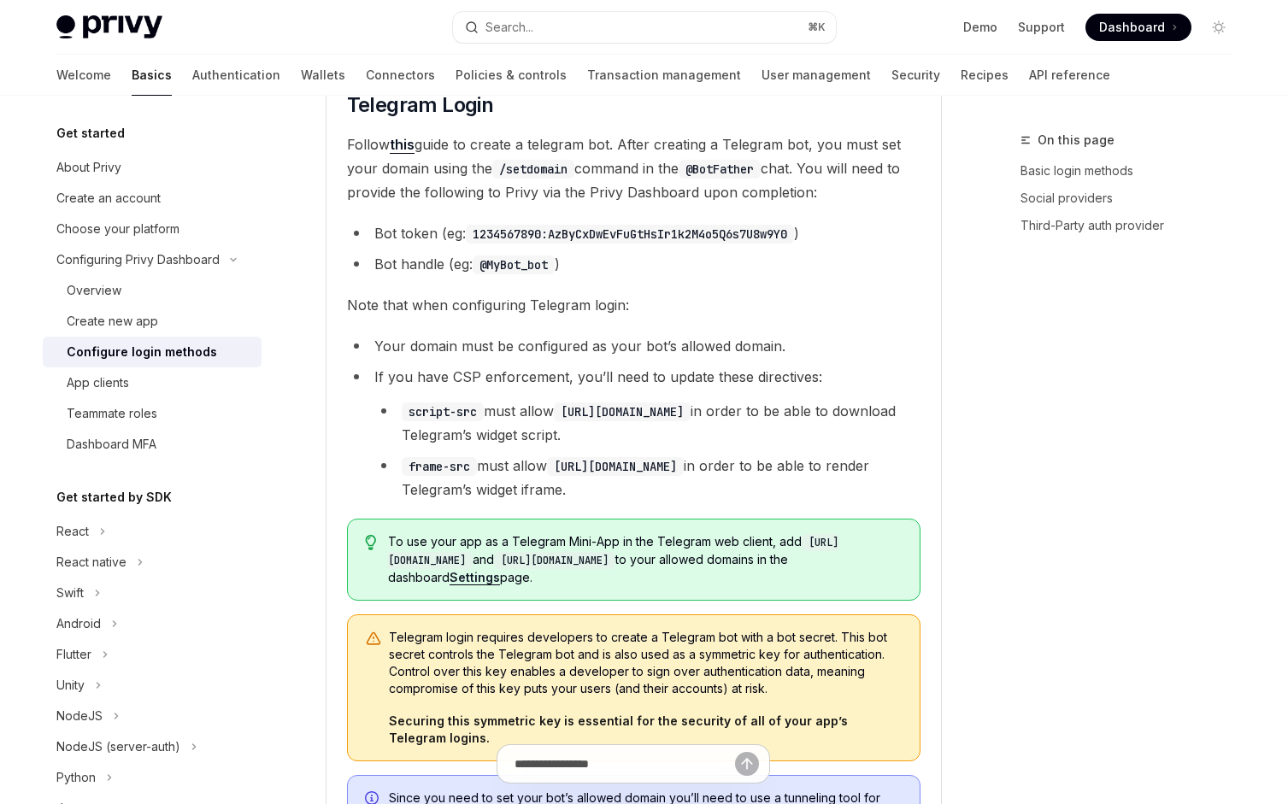
click at [773, 790] on span "Since you need to set your bot’s allowed domain you’ll need to use a tunneling …" at bounding box center [646, 807] width 514 height 34
click at [733, 790] on span "Since you need to set your bot’s allowed domain you’ll need to use a tunneling …" at bounding box center [646, 807] width 514 height 34
click at [683, 803] on link "ngrok" at bounding box center [683, 815] width 35 height 15
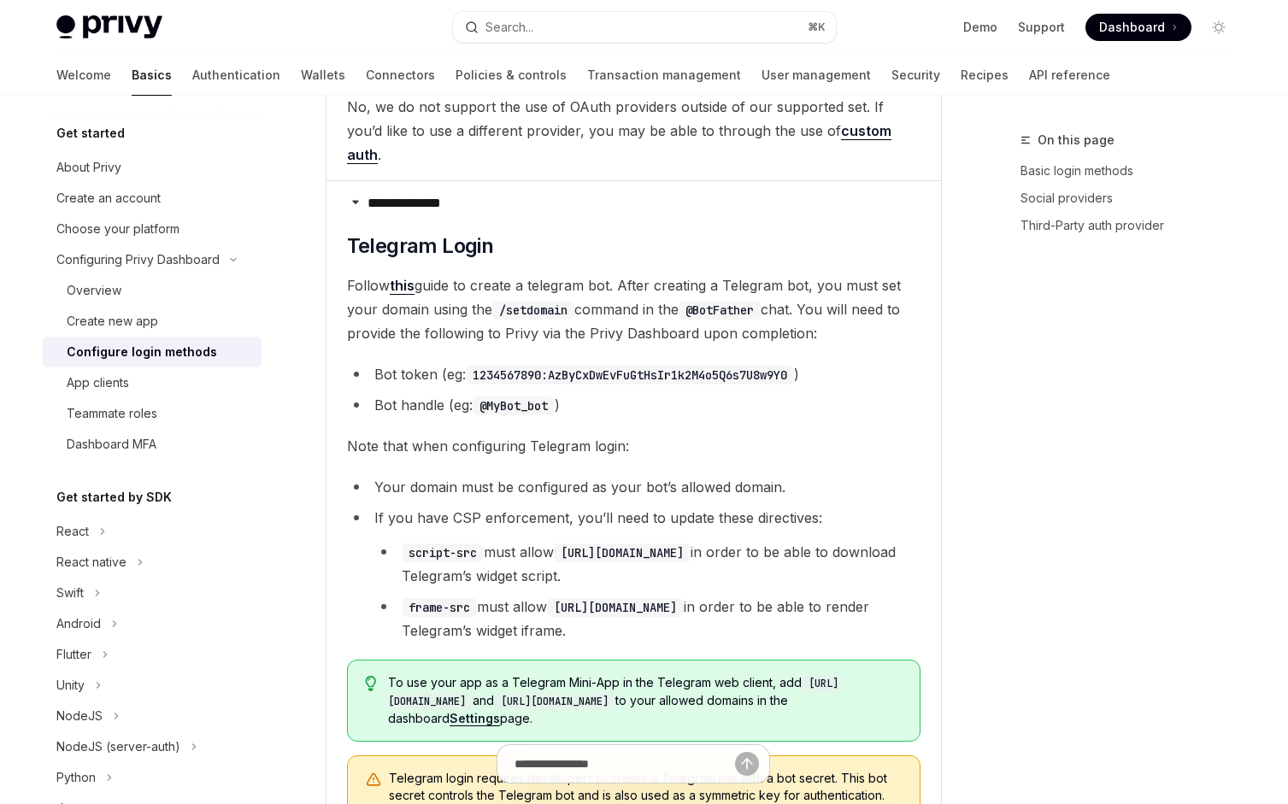
scroll to position [3931, 0]
drag, startPoint x: 736, startPoint y: 515, endPoint x: 637, endPoint y: 474, distance: 107.3
click at [637, 541] on ul "script-src must allow [URL][DOMAIN_NAME] in order to be able to download Telegr…" at bounding box center [647, 592] width 546 height 103
drag, startPoint x: 628, startPoint y: 474, endPoint x: 636, endPoint y: 515, distance: 41.7
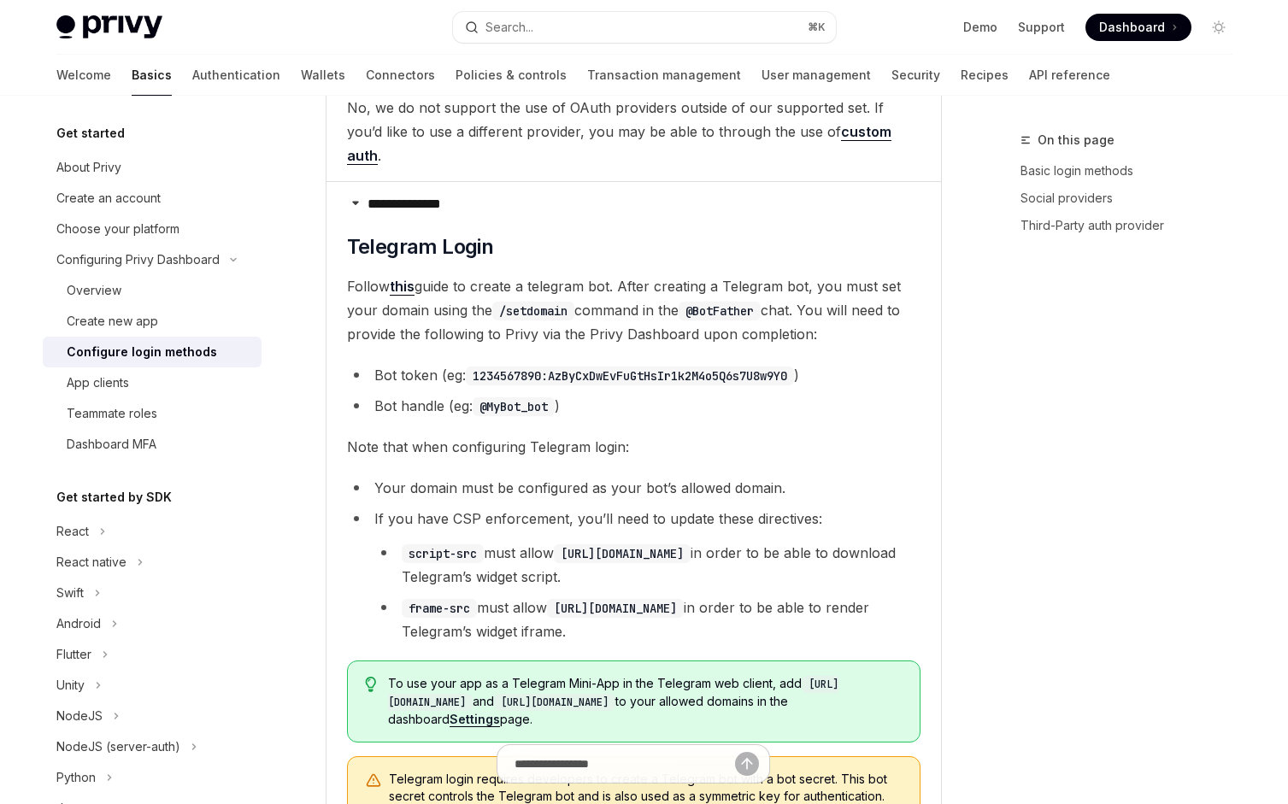
click at [636, 541] on ul "script-src must allow [URL][DOMAIN_NAME] in order to be able to download Telegr…" at bounding box center [647, 592] width 546 height 103
click at [636, 596] on li "frame-src must allow [URL][DOMAIN_NAME] in order to be able to render [PERSON_N…" at bounding box center [647, 620] width 546 height 48
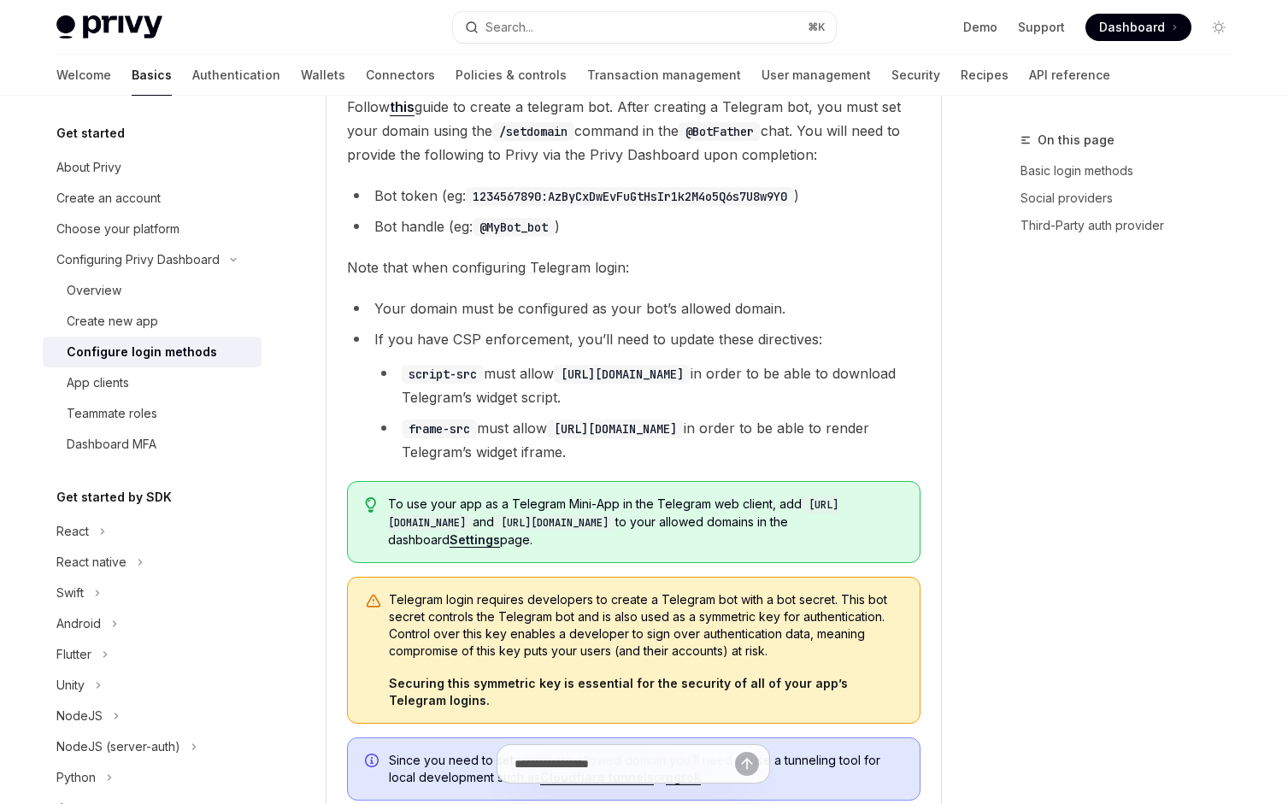
scroll to position [4154, 0]
